Goal: Information Seeking & Learning: Learn about a topic

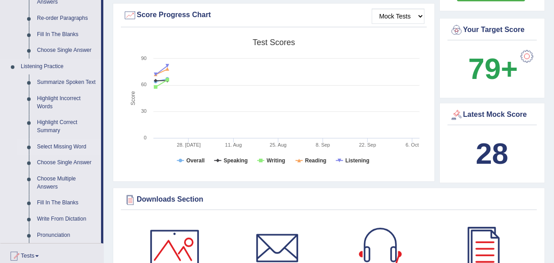
scroll to position [328, 0]
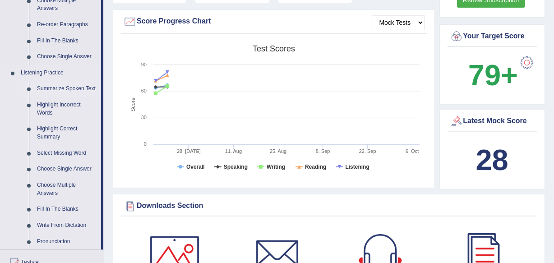
click at [72, 81] on link "Summarize Spoken Text" at bounding box center [67, 89] width 68 height 16
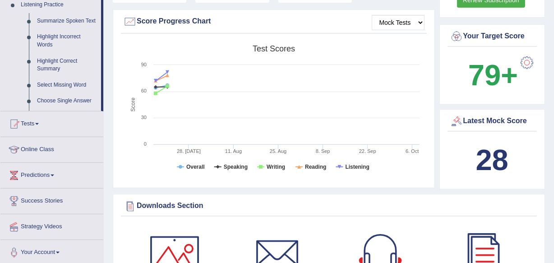
scroll to position [266, 0]
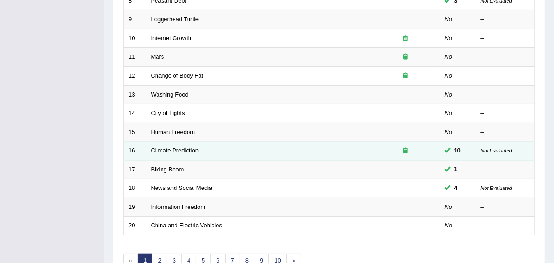
scroll to position [287, 0]
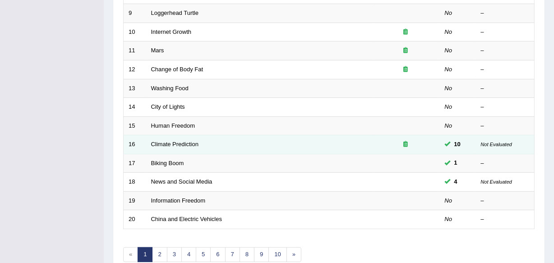
click at [183, 139] on td "Climate Prediction" at bounding box center [259, 144] width 226 height 19
click at [181, 141] on link "Climate Prediction" at bounding box center [175, 144] width 48 height 7
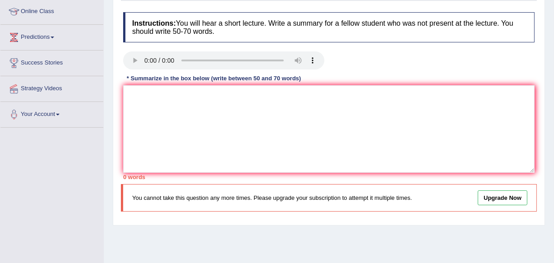
scroll to position [82, 0]
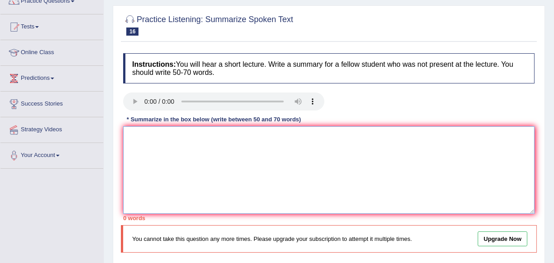
click at [210, 149] on textarea at bounding box center [329, 170] width 412 height 88
click at [349, 148] on textarea "The speaker provided a comprehensive overview of" at bounding box center [329, 170] width 412 height 88
click at [349, 135] on textarea "The speaker provided a comprehensive overview of climate change," at bounding box center [329, 170] width 412 height 88
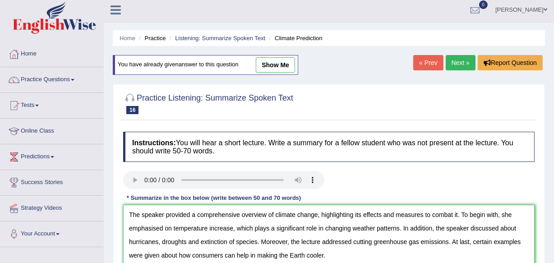
scroll to position [0, 0]
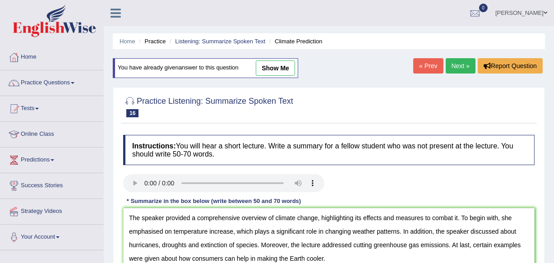
click at [279, 66] on link "show me" at bounding box center [275, 67] width 39 height 15
type textarea "The speaker provided a comprehensive overview of climate change, highlighting i…"
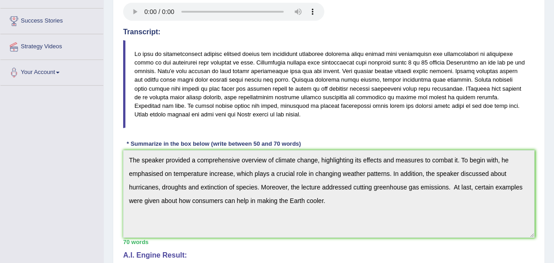
scroll to position [41, 0]
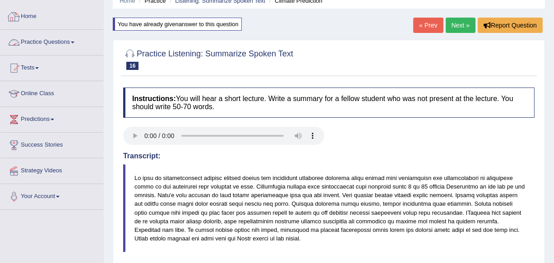
click at [40, 42] on link "Practice Questions" at bounding box center [51, 41] width 103 height 23
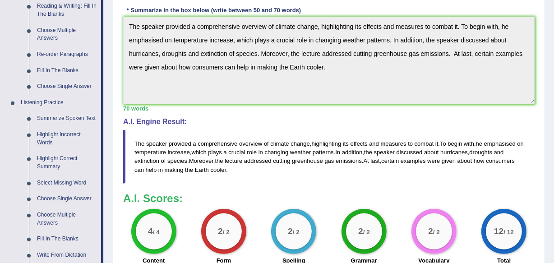
scroll to position [369, 0]
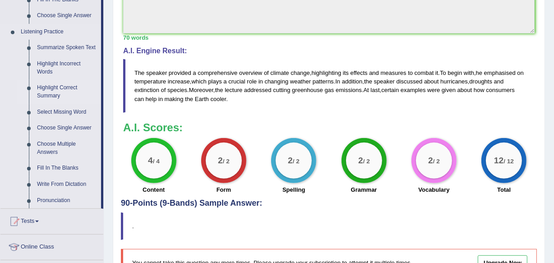
click at [55, 89] on link "Highlight Correct Summary" at bounding box center [67, 92] width 68 height 24
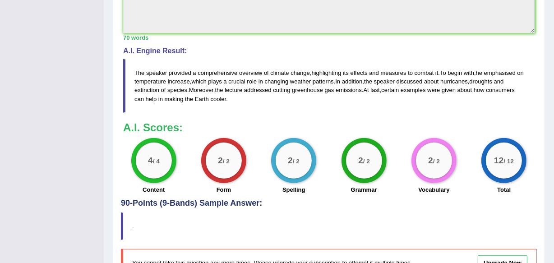
scroll to position [115, 0]
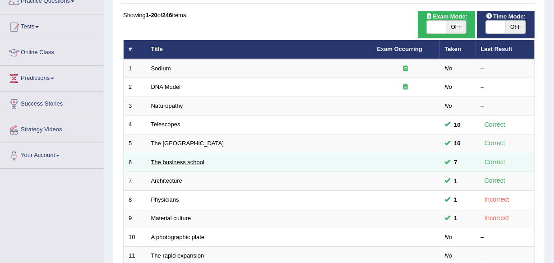
click at [182, 160] on link "The business school" at bounding box center [178, 162] width 54 height 7
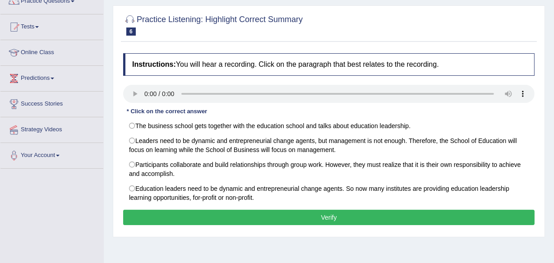
scroll to position [123, 0]
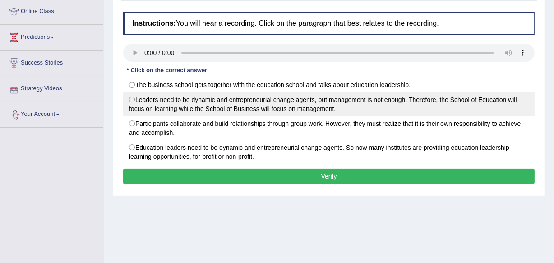
click at [227, 109] on label "Leaders need to be dynamic and entrepreneurial change agents, but management is…" at bounding box center [329, 104] width 412 height 24
radio input "true"
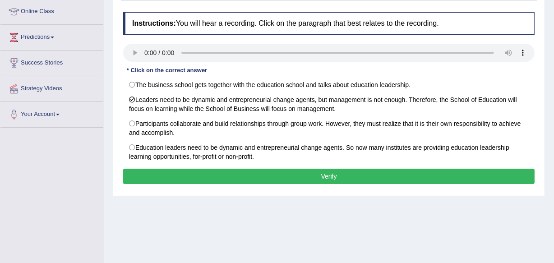
click at [451, 173] on button "Verify" at bounding box center [329, 176] width 412 height 15
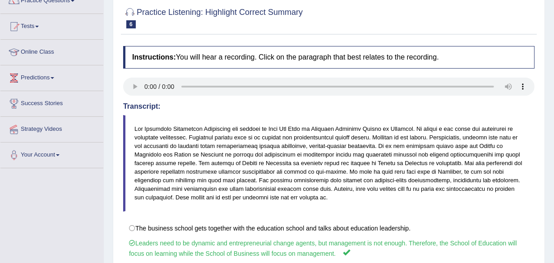
scroll to position [41, 0]
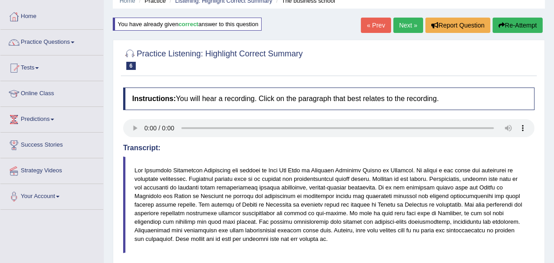
click at [512, 29] on button "Re-Attempt" at bounding box center [518, 25] width 50 height 15
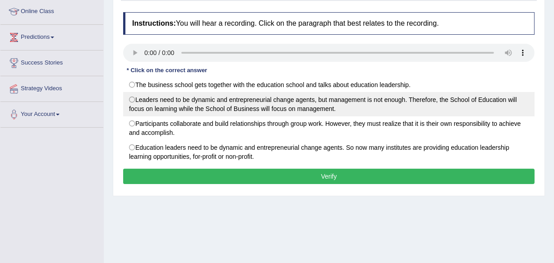
click at [231, 109] on label "Leaders need to be dynamic and entrepreneurial change agents, but management is…" at bounding box center [329, 104] width 412 height 24
radio input "true"
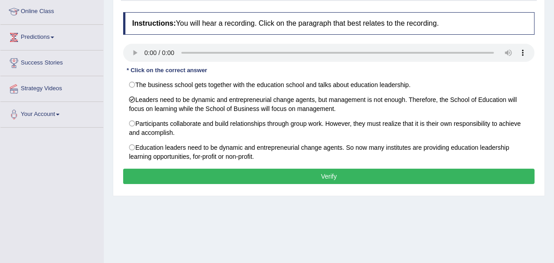
click at [276, 172] on button "Verify" at bounding box center [329, 176] width 412 height 15
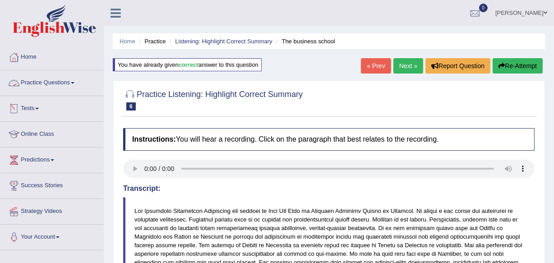
click at [65, 84] on link "Practice Questions" at bounding box center [51, 81] width 103 height 23
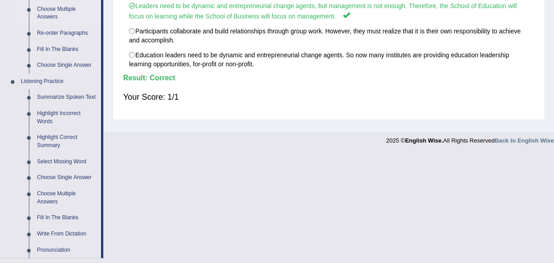
scroll to position [369, 0]
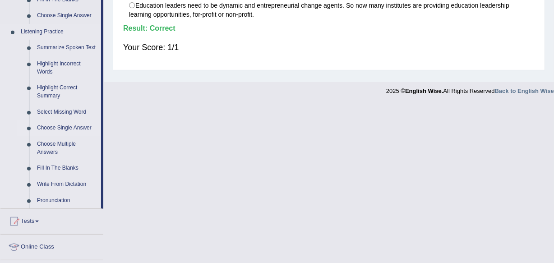
click at [85, 133] on link "Choose Single Answer" at bounding box center [67, 128] width 68 height 16
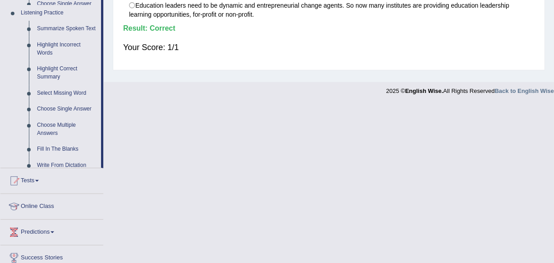
scroll to position [349, 0]
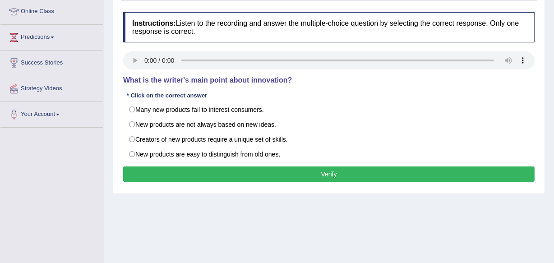
drag, startPoint x: 193, startPoint y: 83, endPoint x: 203, endPoint y: 86, distance: 10.4
click at [203, 86] on div "Instructions: Listen to the recording and answer the multiple-choice question b…" at bounding box center [329, 98] width 416 height 181
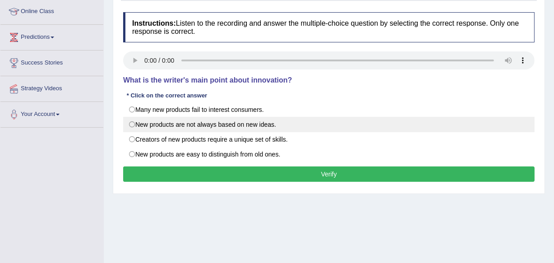
click at [188, 125] on label "New products are not always based on new ideas." at bounding box center [329, 124] width 412 height 15
radio input "true"
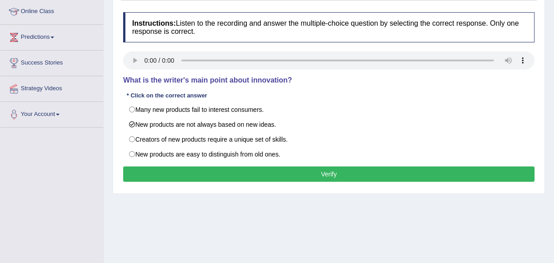
click at [193, 173] on button "Verify" at bounding box center [329, 174] width 412 height 15
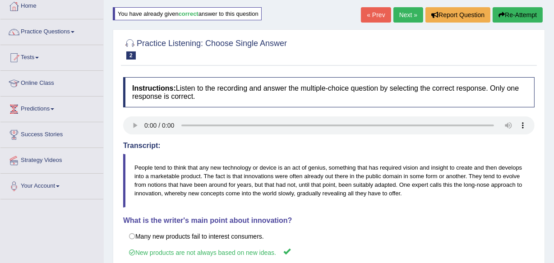
scroll to position [41, 0]
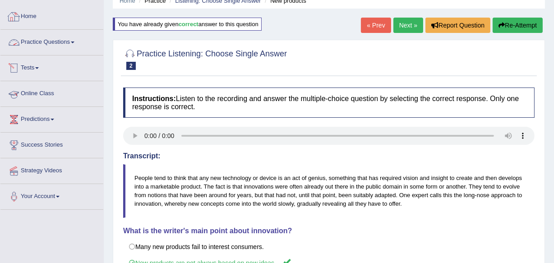
drag, startPoint x: 59, startPoint y: 38, endPoint x: 69, endPoint y: 40, distance: 10.2
click at [60, 38] on link "Practice Questions" at bounding box center [51, 41] width 103 height 23
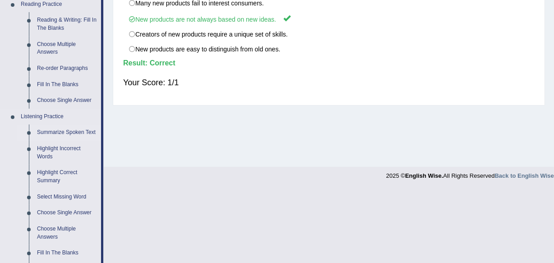
scroll to position [287, 0]
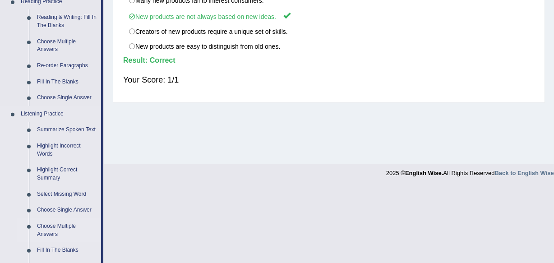
click at [50, 226] on link "Choose Multiple Answers" at bounding box center [67, 230] width 68 height 24
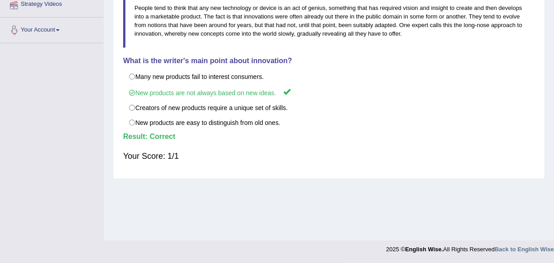
scroll to position [168, 0]
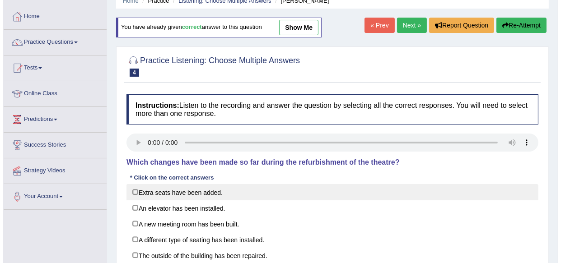
scroll to position [123, 0]
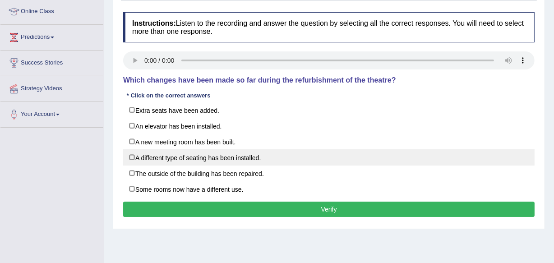
click at [131, 156] on label "A different type of seating has been installed." at bounding box center [329, 157] width 412 height 16
checkbox input "true"
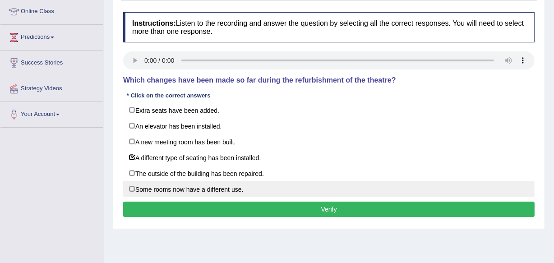
click at [148, 189] on label "Some rooms now have a different use." at bounding box center [329, 189] width 412 height 16
checkbox input "true"
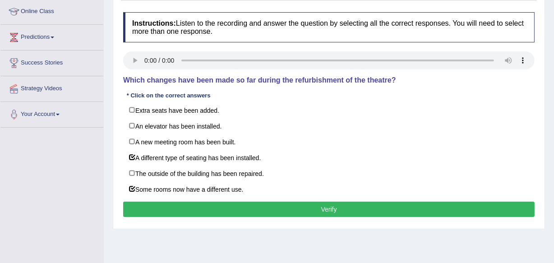
click at [292, 205] on button "Verify" at bounding box center [329, 209] width 412 height 15
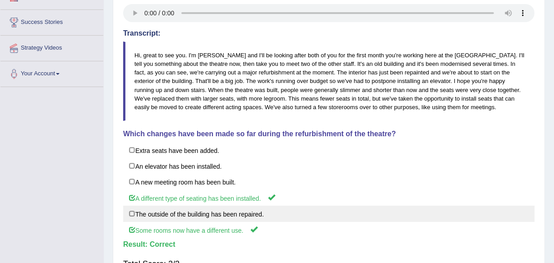
scroll to position [164, 0]
